Goal: Contribute content

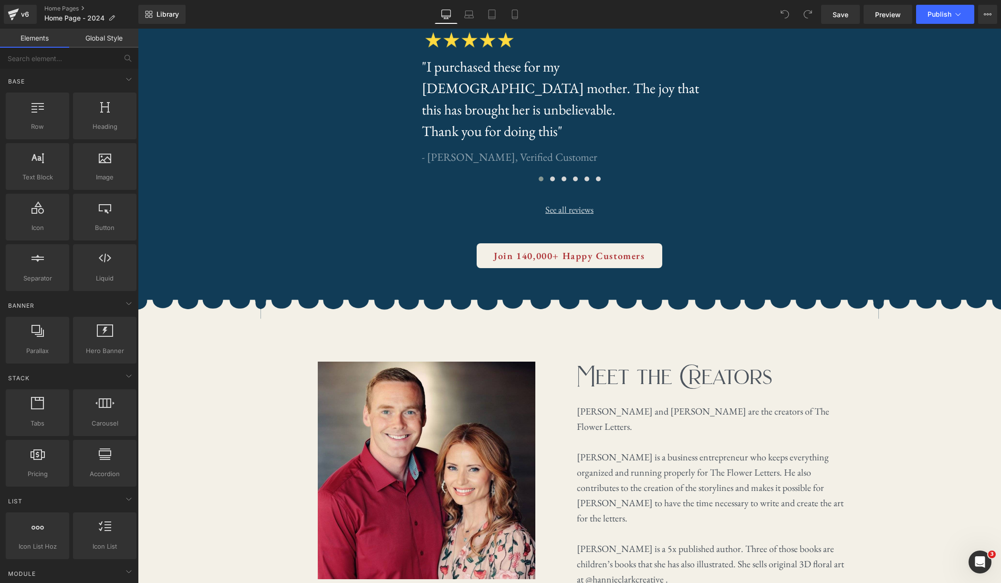
scroll to position [2833, 0]
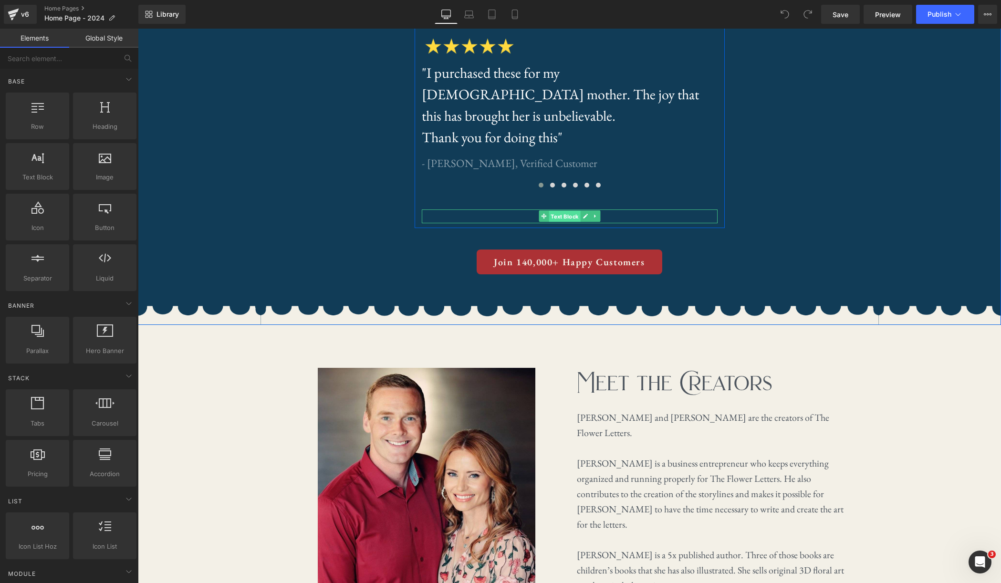
click at [570, 211] on span "Text Block" at bounding box center [564, 216] width 31 height 11
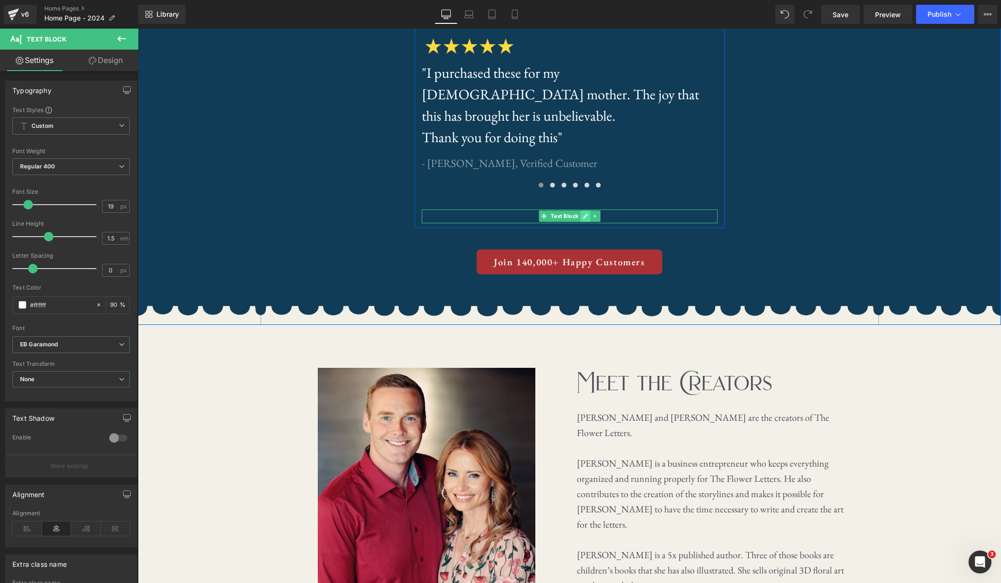
click at [586, 214] on icon at bounding box center [585, 216] width 5 height 5
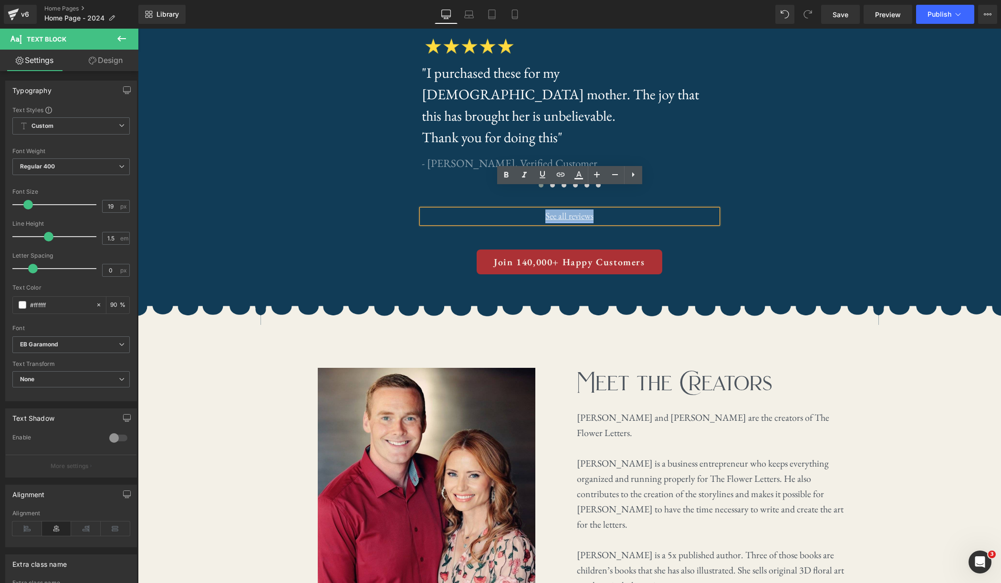
drag, startPoint x: 598, startPoint y: 197, endPoint x: 546, endPoint y: 197, distance: 52.0
click at [546, 209] on p "See all reviews" at bounding box center [570, 216] width 296 height 14
click at [560, 178] on icon at bounding box center [560, 174] width 11 height 11
click at [643, 217] on input "/pages/customer-stories" at bounding box center [595, 217] width 147 height 24
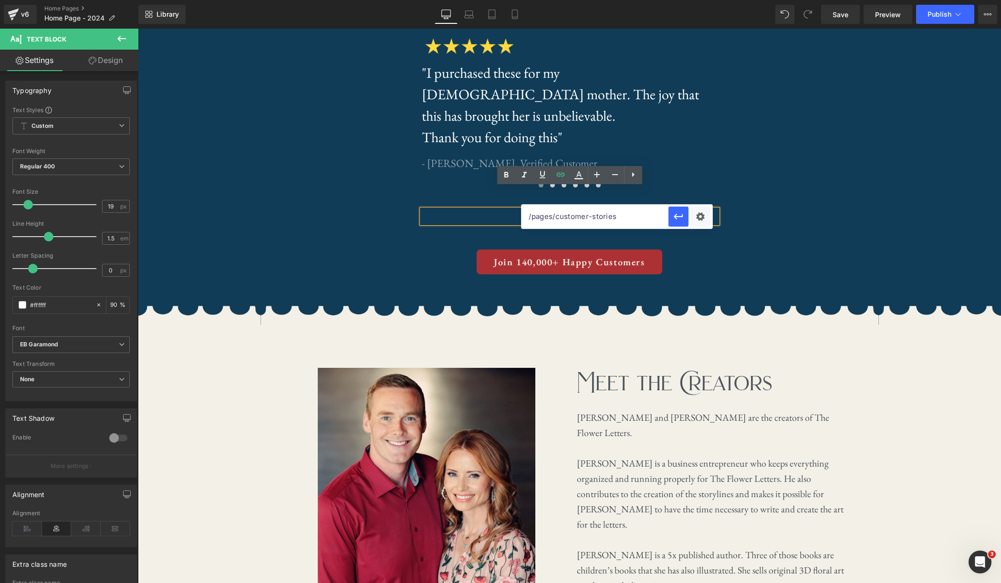
click at [643, 217] on input "/pages/customer-stories" at bounding box center [595, 217] width 147 height 24
paste input "[URL][DOMAIN_NAME]"
type input "[URL][DOMAIN_NAME]"
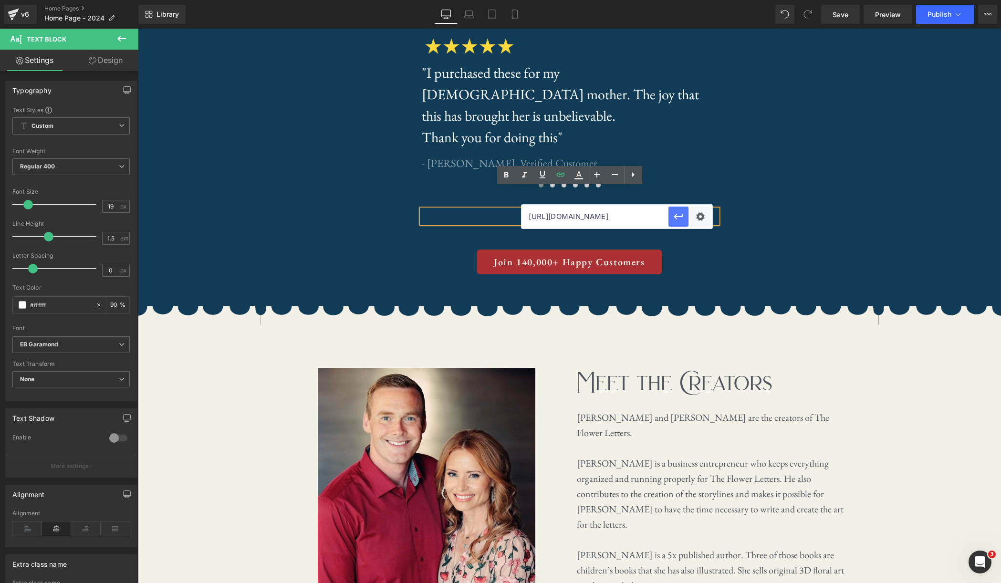
click at [682, 219] on icon "button" at bounding box center [678, 216] width 11 height 11
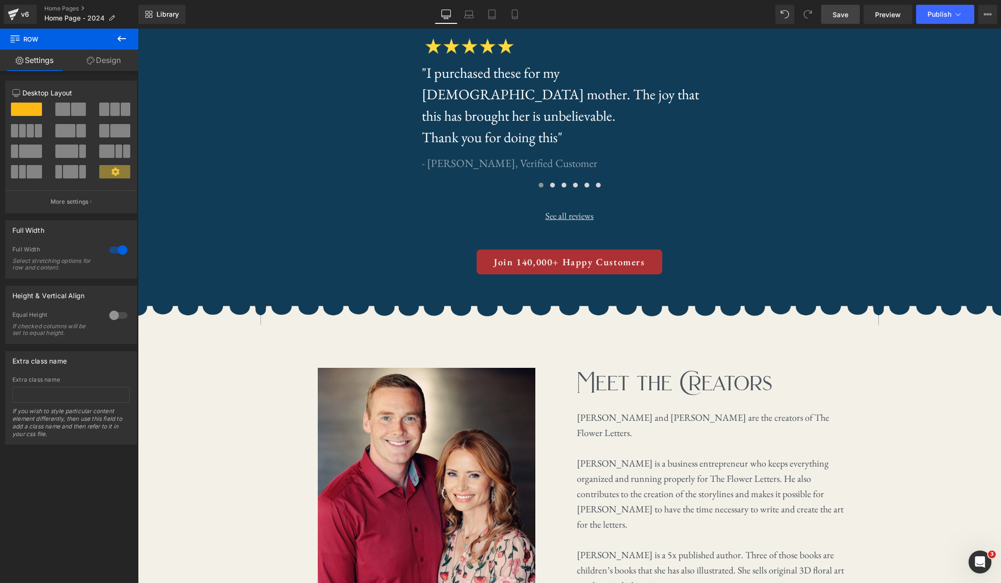
click at [835, 13] on span "Save" at bounding box center [841, 15] width 16 height 10
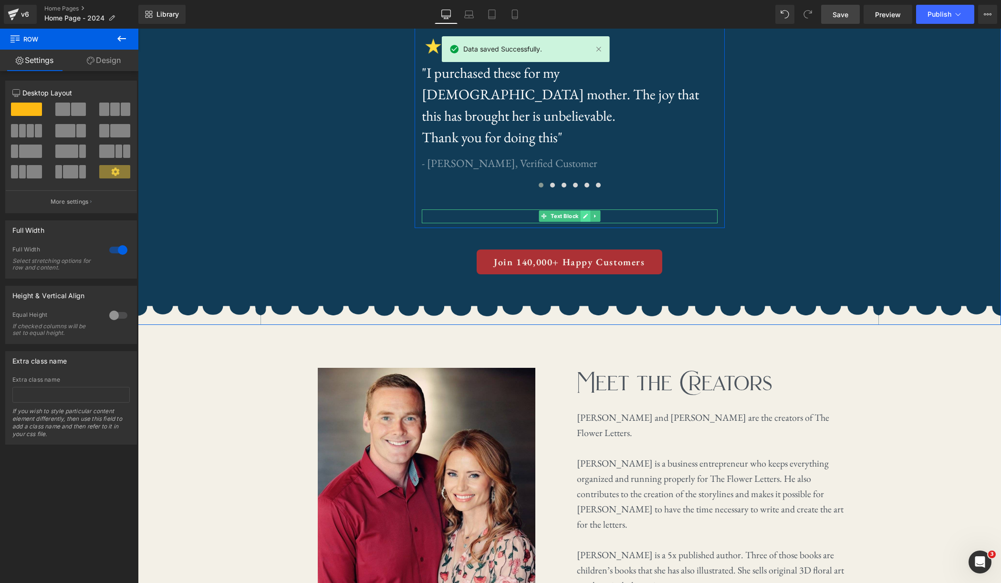
click at [586, 213] on icon at bounding box center [585, 216] width 5 height 6
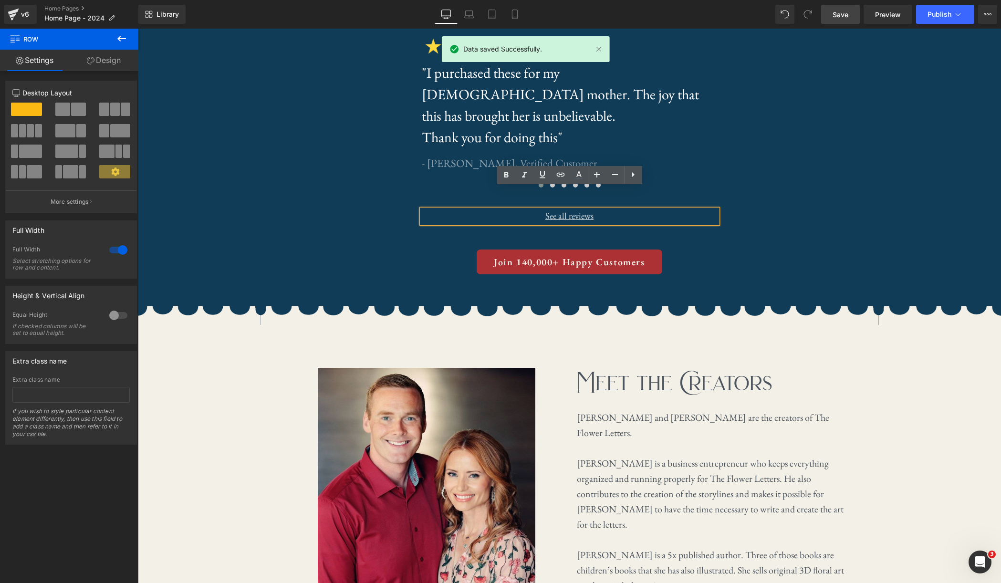
click at [595, 209] on p "See all reviews" at bounding box center [570, 216] width 296 height 14
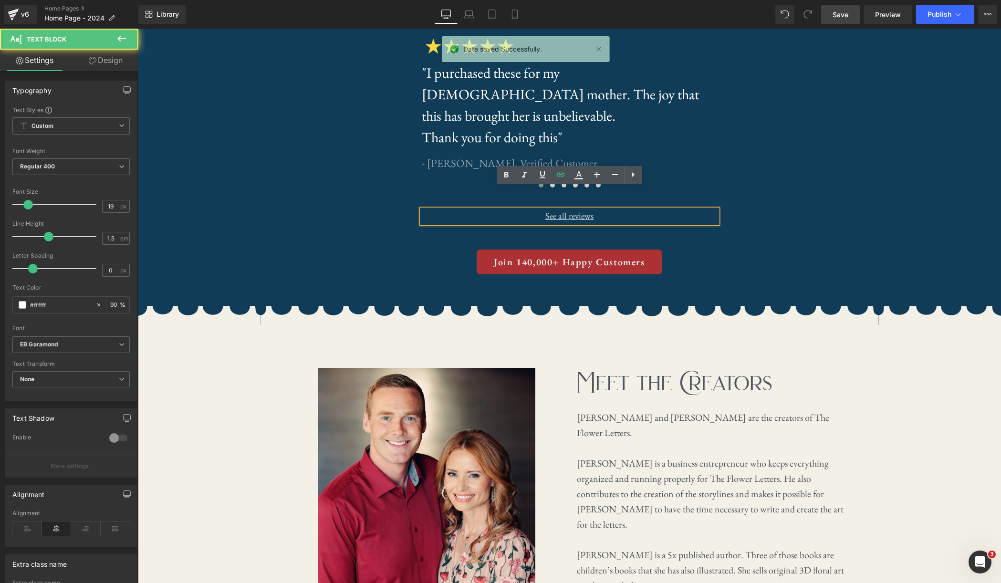
click at [595, 209] on p "See all reviews" at bounding box center [570, 216] width 296 height 14
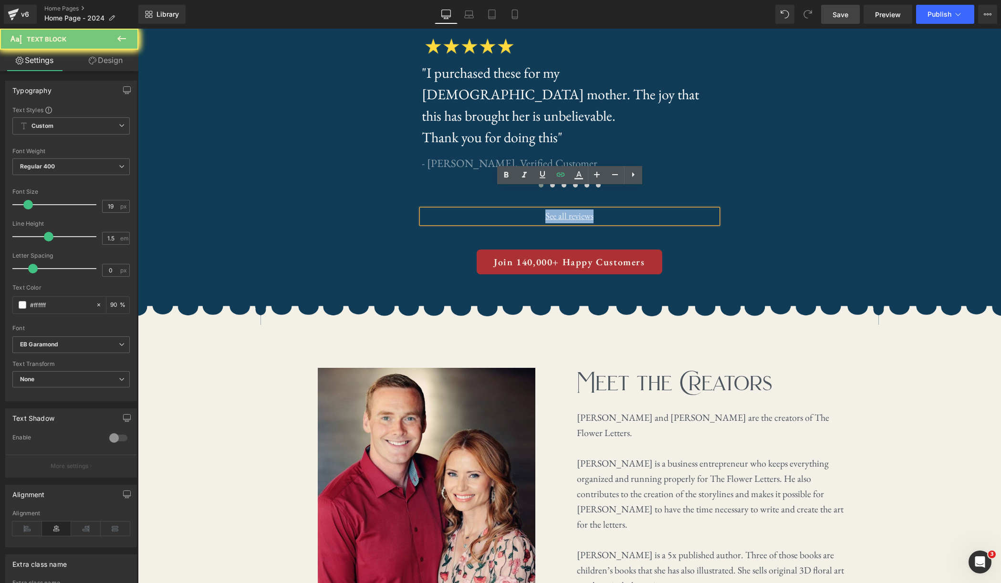
click at [595, 209] on p "See all reviews" at bounding box center [570, 216] width 296 height 14
click at [562, 178] on icon at bounding box center [560, 174] width 11 height 11
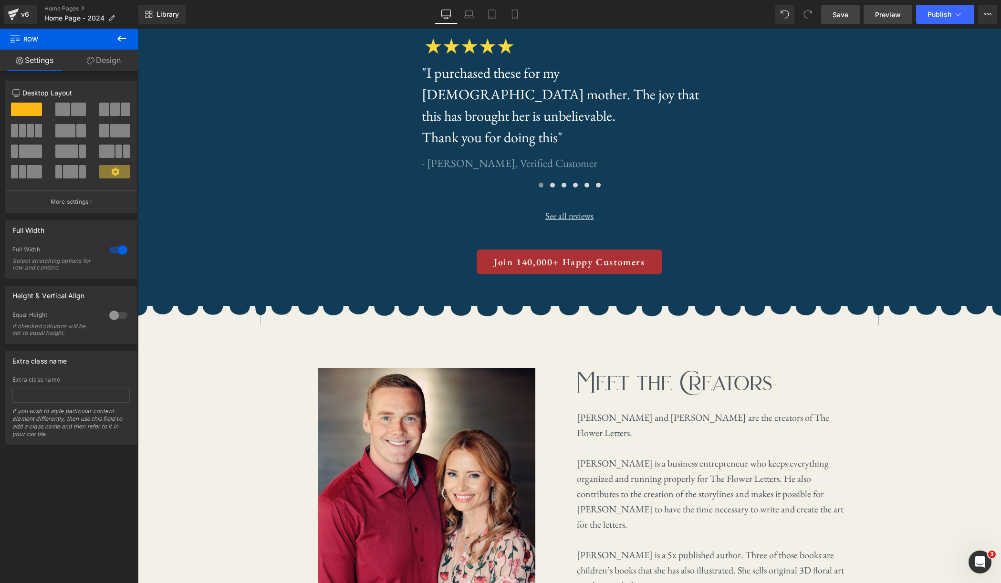
click at [896, 12] on span "Preview" at bounding box center [888, 15] width 26 height 10
click at [950, 19] on button "Publish" at bounding box center [945, 14] width 58 height 19
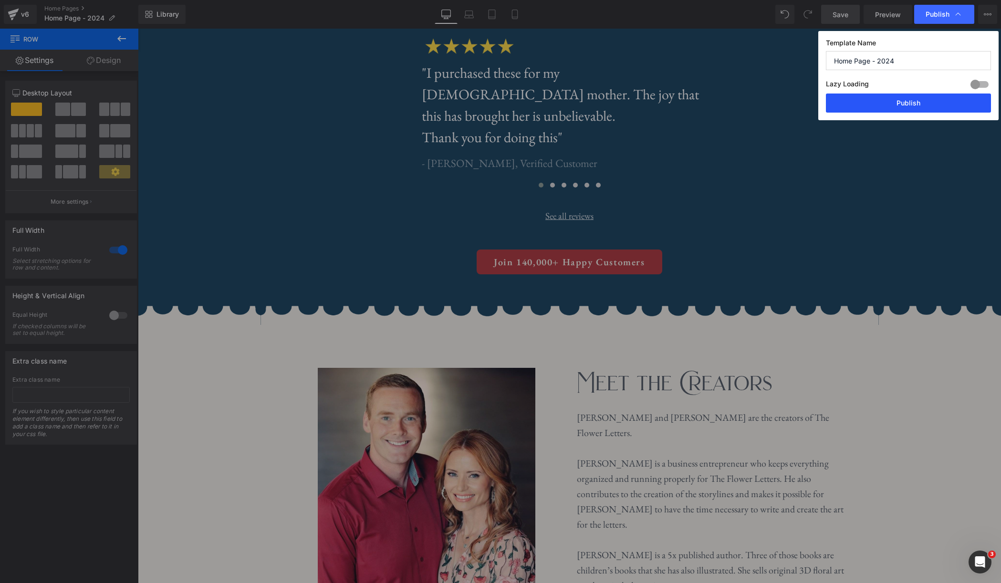
click at [930, 107] on button "Publish" at bounding box center [908, 103] width 165 height 19
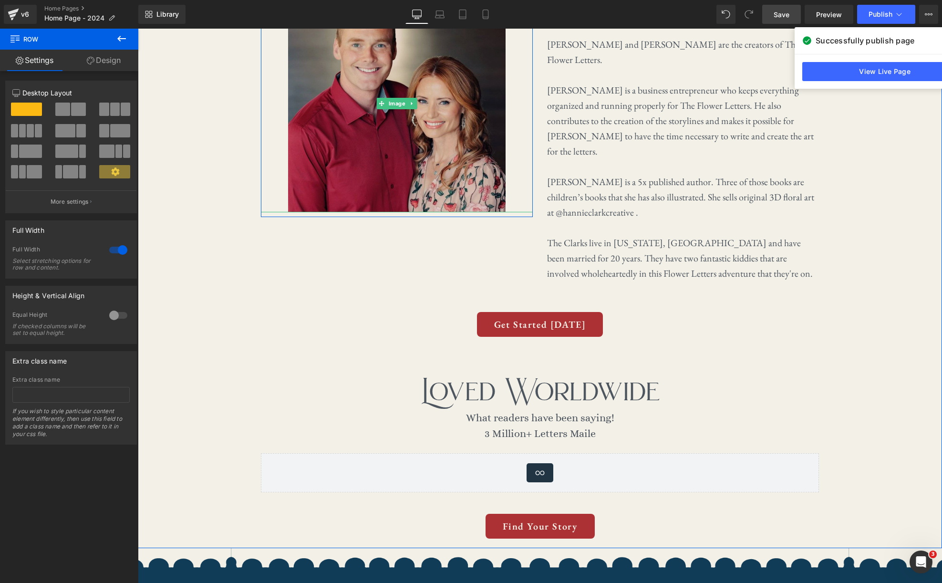
scroll to position [2342, 0]
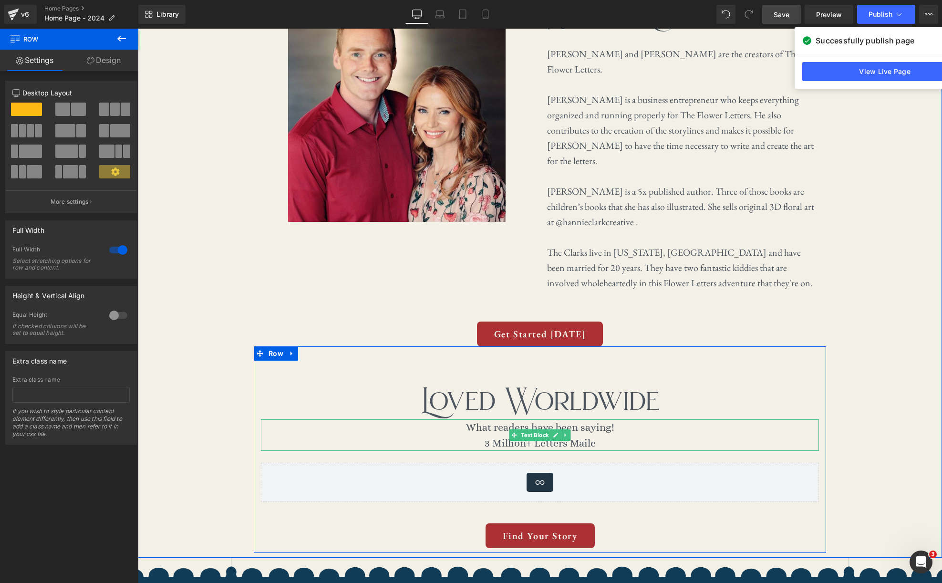
click at [601, 435] on p "3 Million+ Letters Maile" at bounding box center [540, 443] width 558 height 16
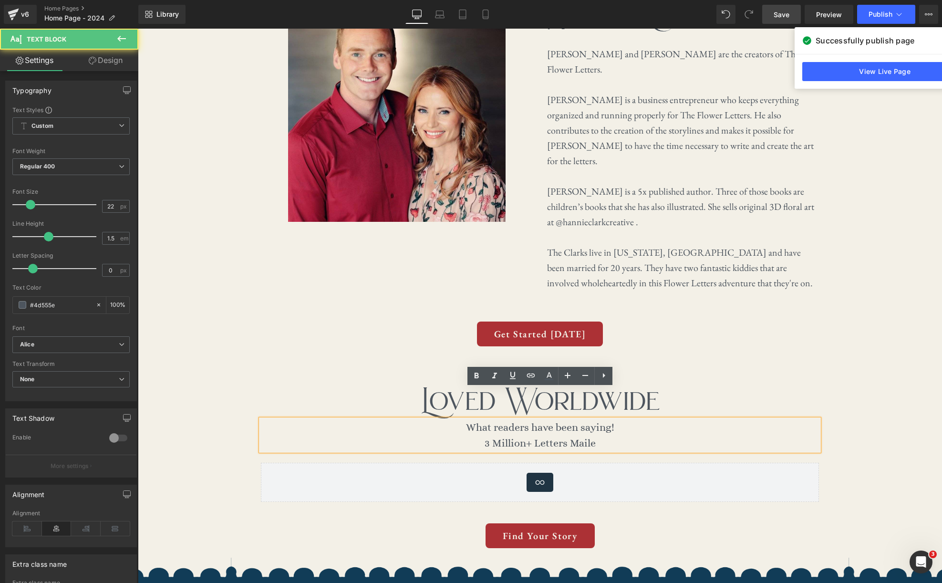
click at [597, 435] on p "3 Million+ Letters Maile" at bounding box center [540, 443] width 558 height 16
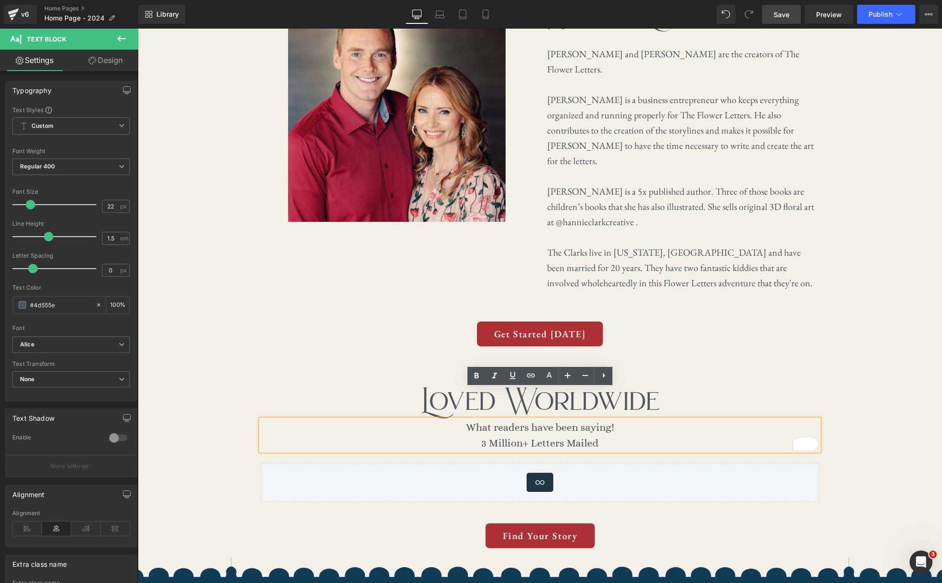
click at [753, 346] on div "Loved Worldwide Heading What readers have been saying! 3 Million+ Letters Maile…" at bounding box center [540, 449] width 573 height 207
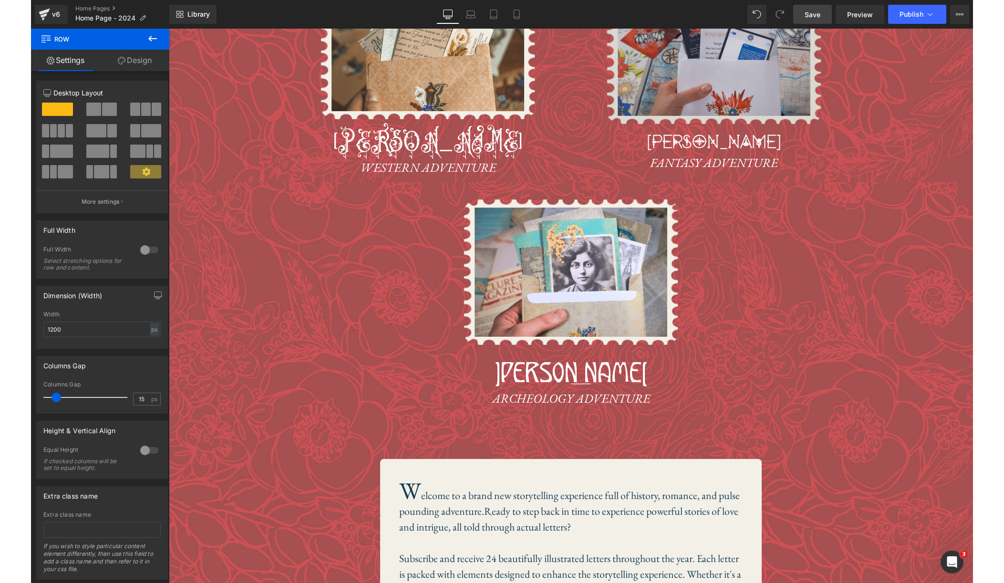
scroll to position [1032, 0]
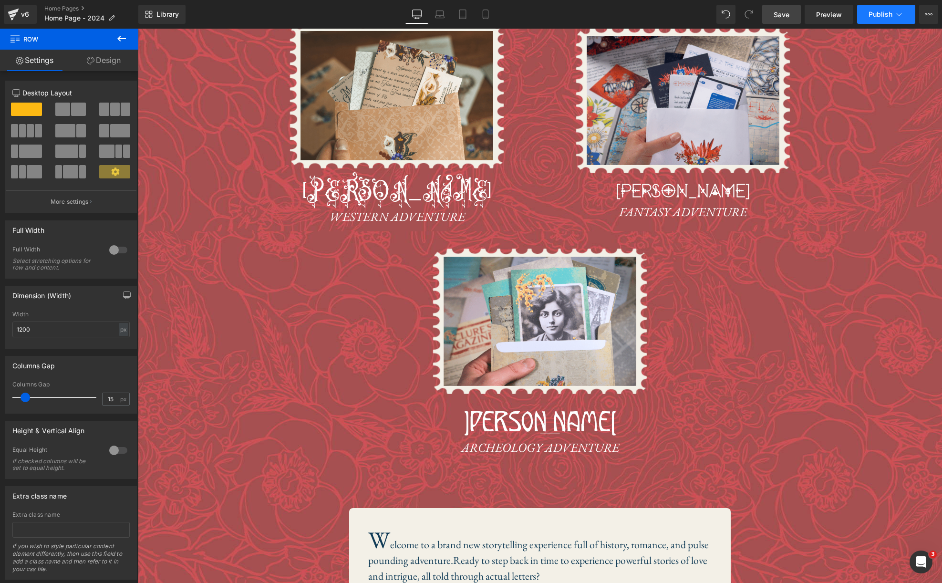
click at [876, 15] on span "Publish" at bounding box center [881, 14] width 24 height 8
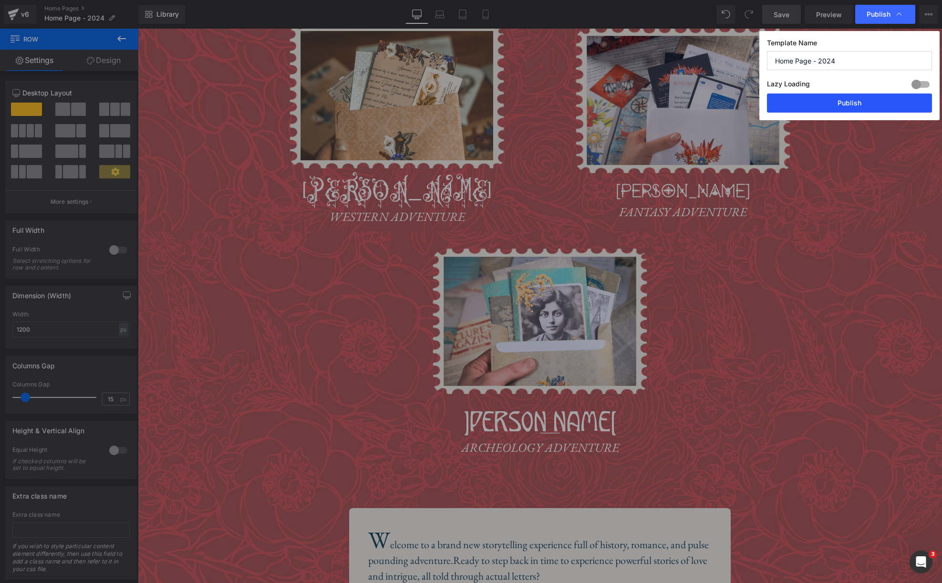
click at [861, 101] on button "Publish" at bounding box center [849, 103] width 165 height 19
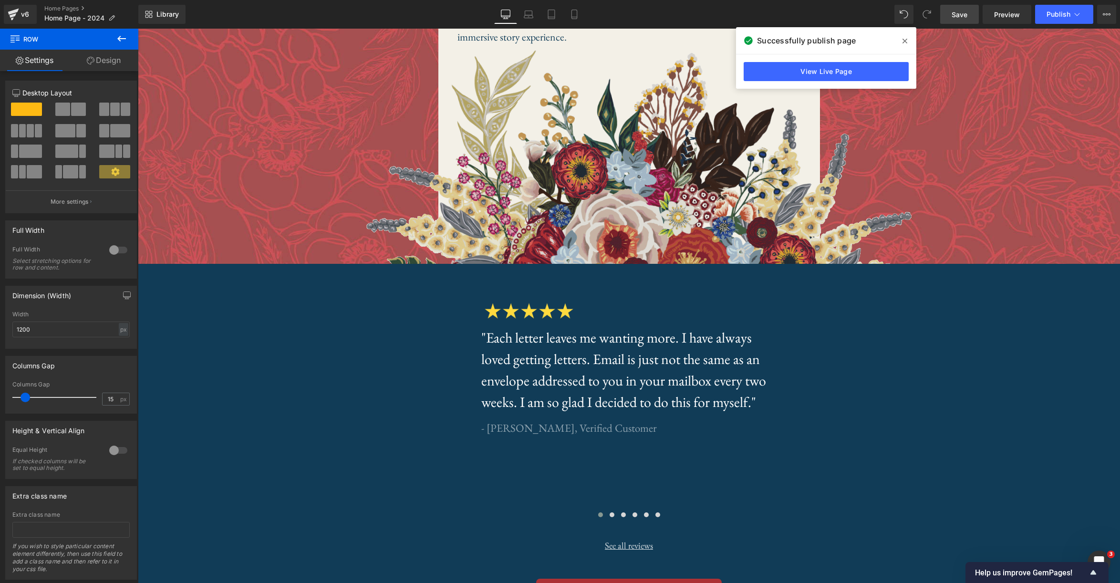
scroll to position [1586, 0]
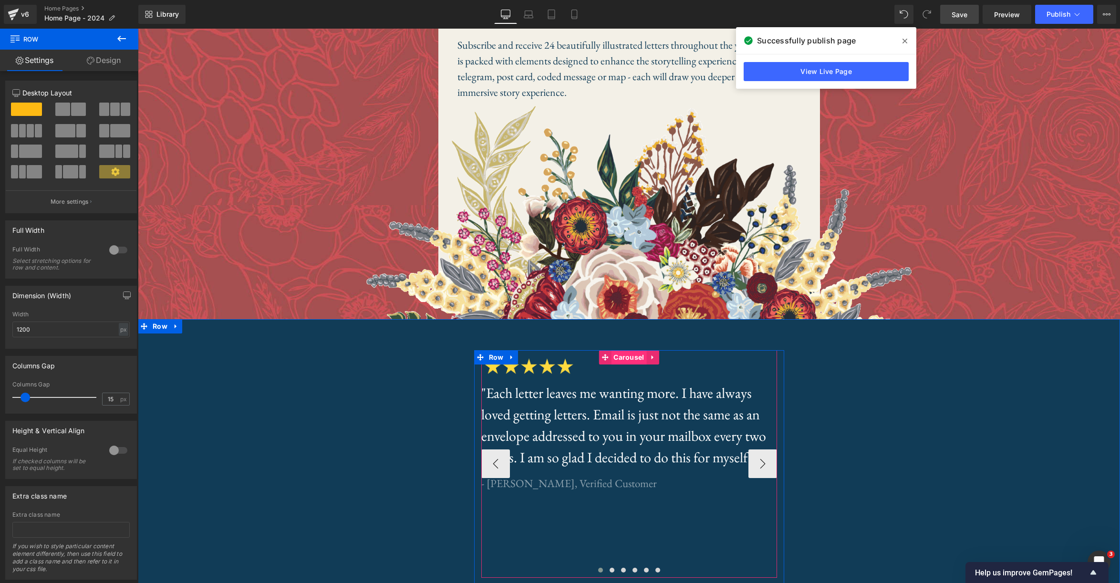
click at [630, 357] on span "Carousel" at bounding box center [628, 357] width 35 height 14
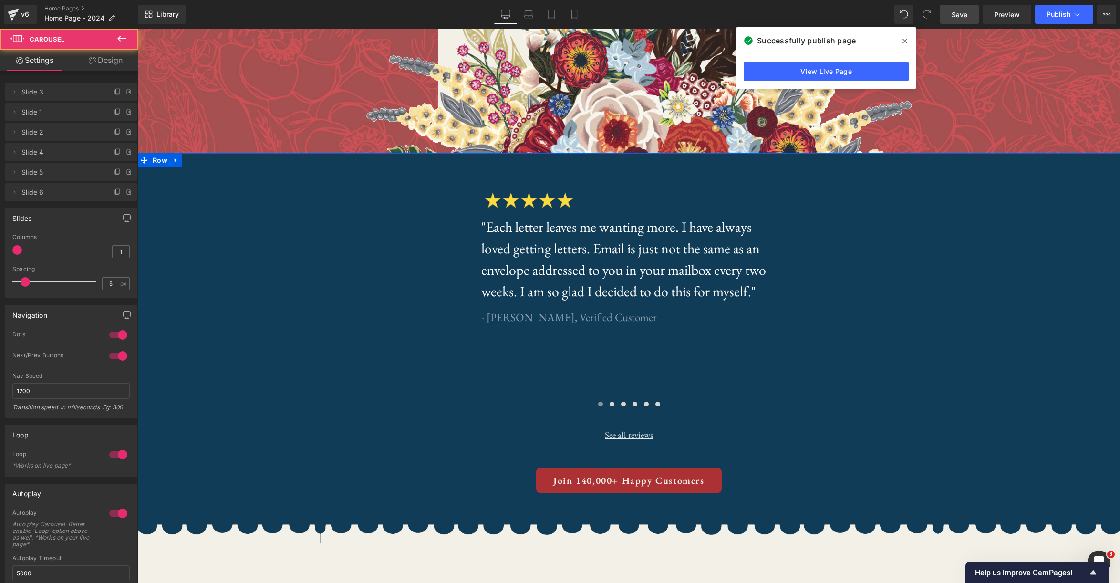
scroll to position [1790, 0]
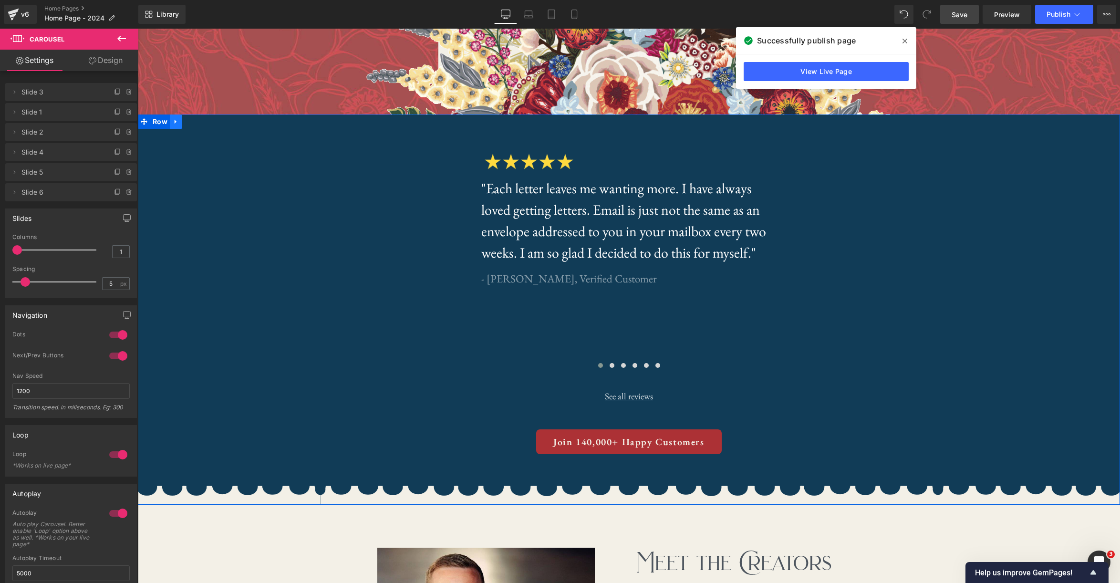
click at [180, 124] on link at bounding box center [176, 122] width 12 height 14
click at [648, 154] on link at bounding box center [653, 153] width 12 height 14
click at [632, 153] on icon at bounding box center [634, 152] width 7 height 7
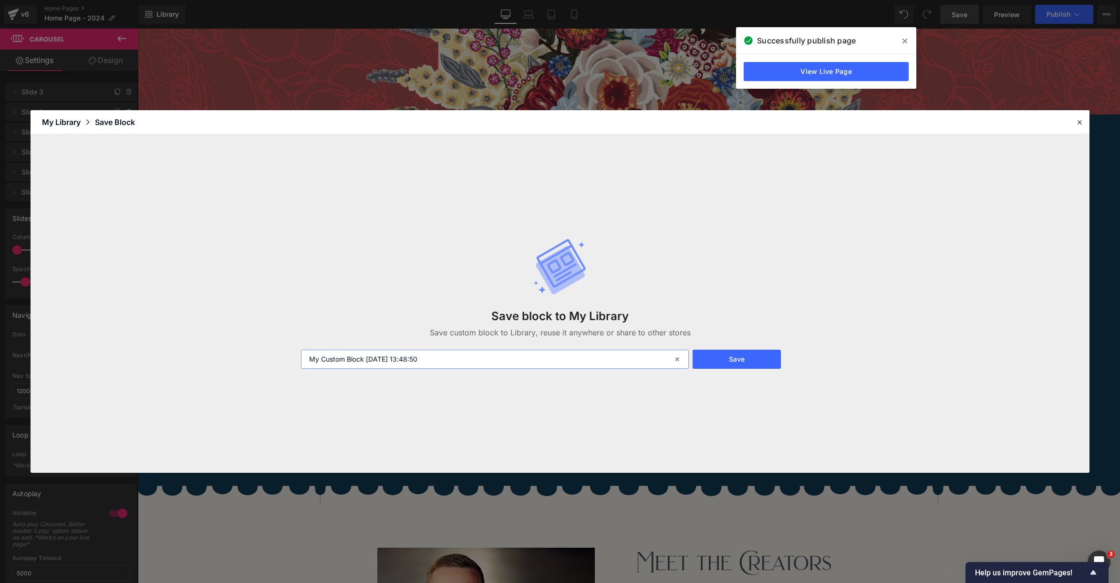
click at [479, 359] on input "My Custom Block [DATE] 13:48:50" at bounding box center [495, 359] width 388 height 19
type input "Review Carousel 2024 Home"
drag, startPoint x: 756, startPoint y: 360, endPoint x: 755, endPoint y: 354, distance: 6.4
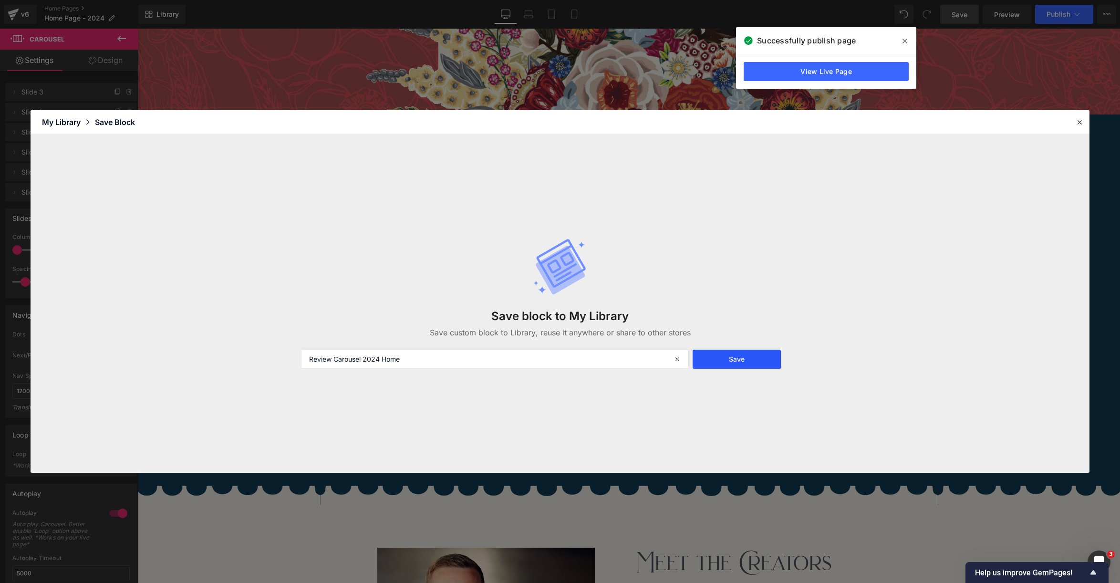
click at [756, 360] on button "Save" at bounding box center [737, 359] width 88 height 19
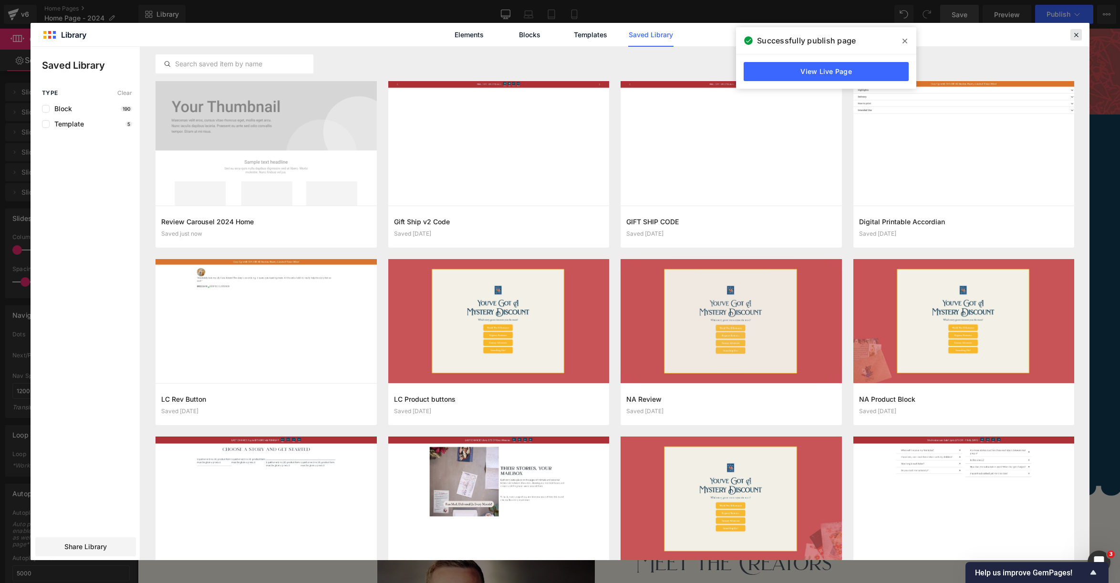
click at [1001, 34] on icon at bounding box center [1076, 35] width 9 height 9
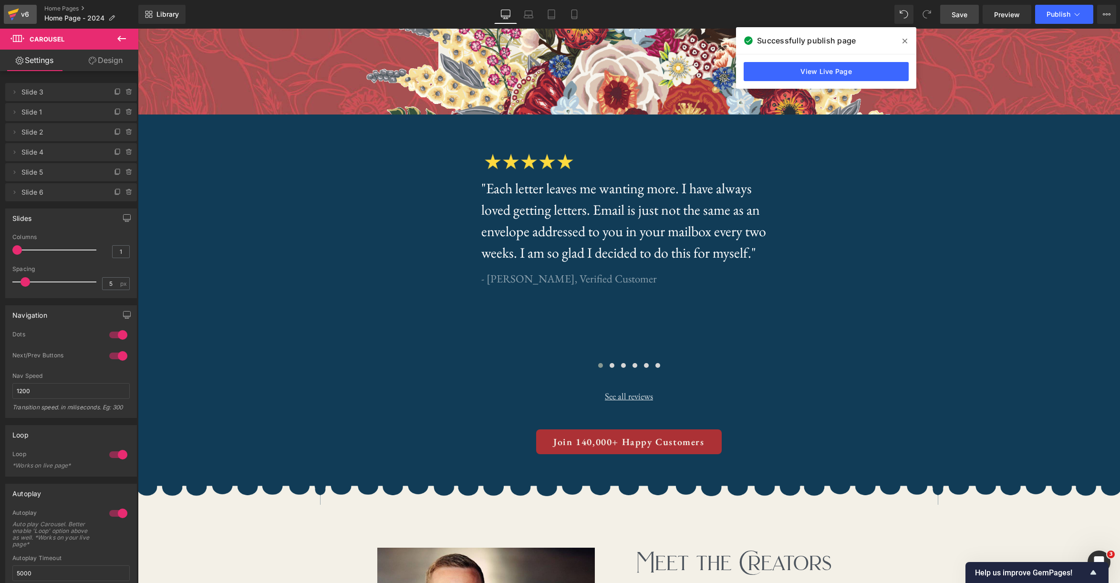
click at [17, 9] on icon at bounding box center [13, 12] width 11 height 6
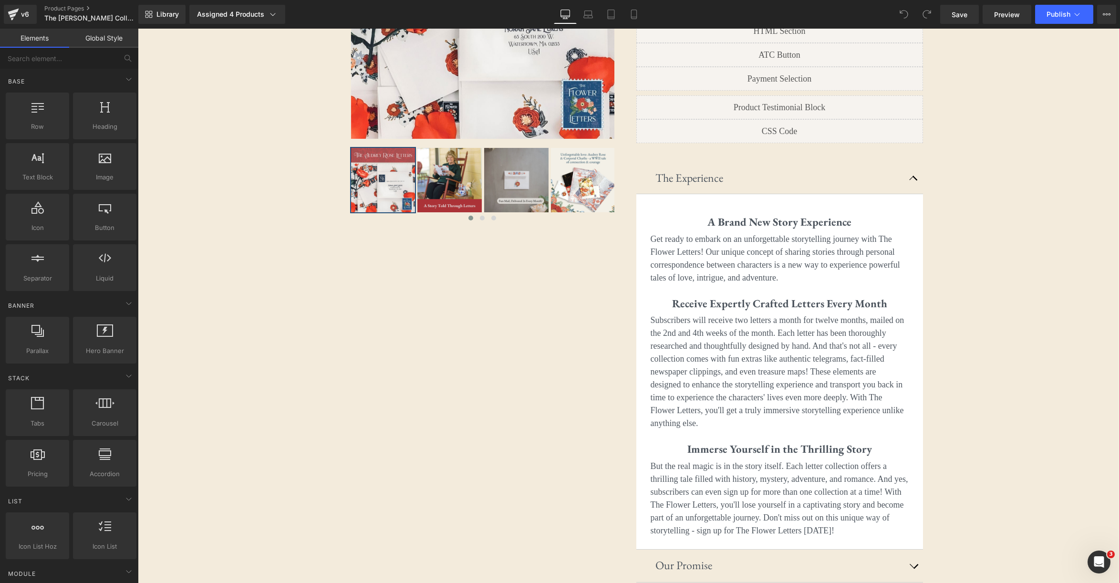
scroll to position [284, 0]
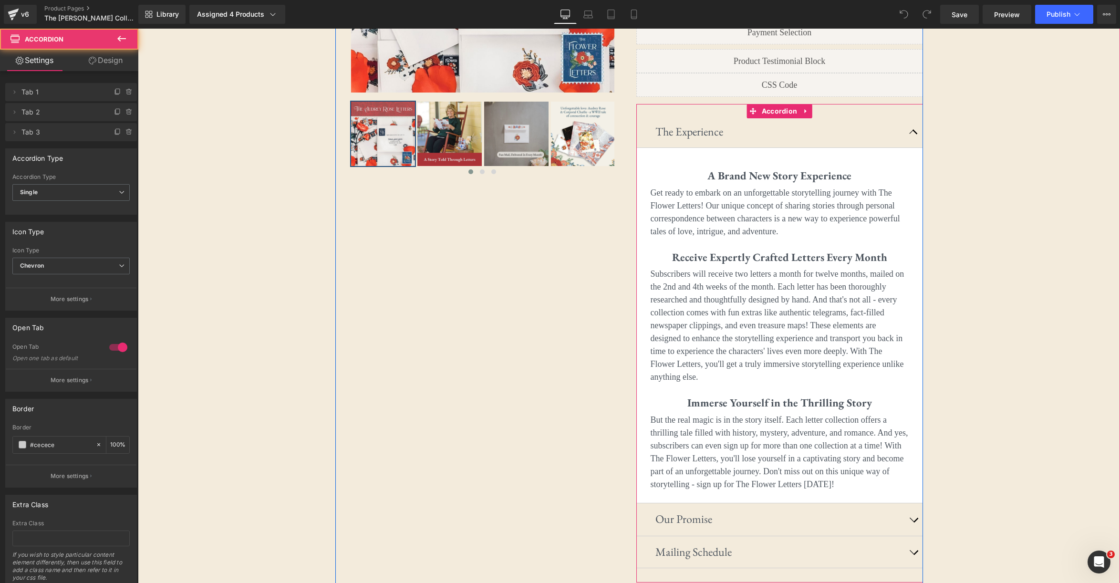
click at [917, 116] on button "button" at bounding box center [913, 131] width 19 height 31
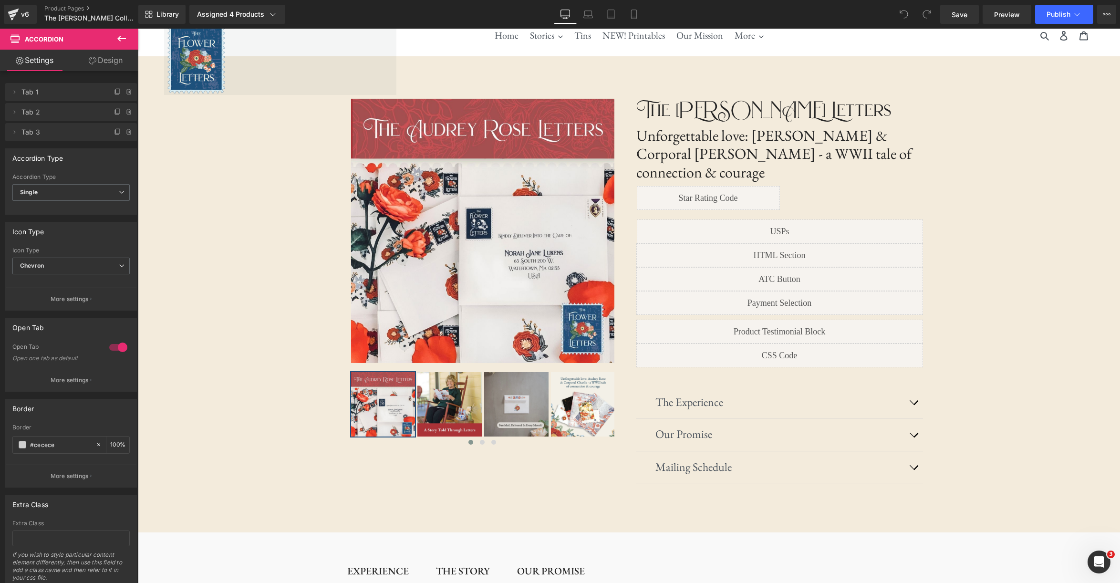
scroll to position [0, 0]
